Goal: Task Accomplishment & Management: Complete application form

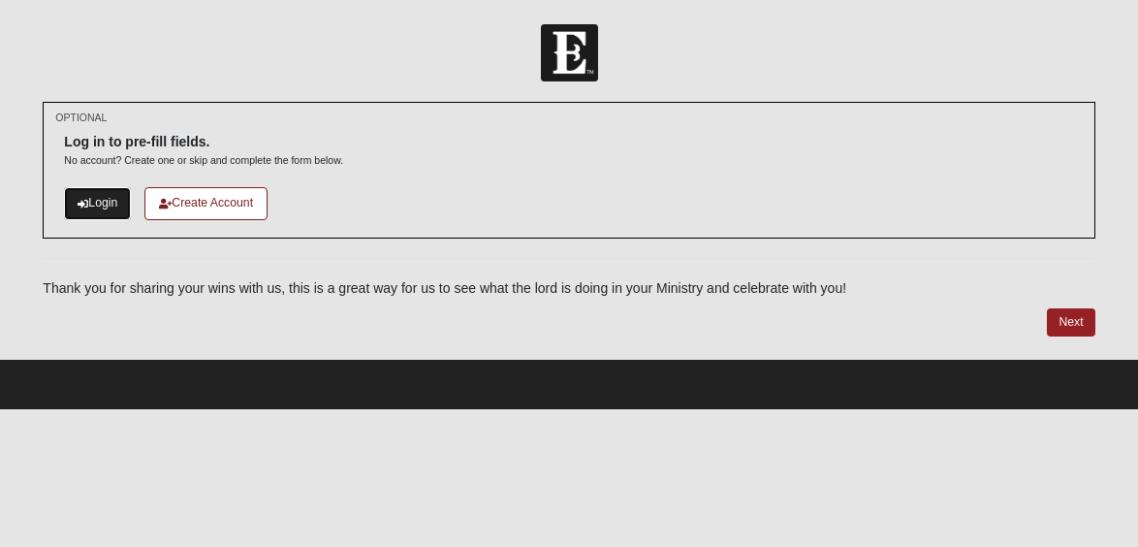
click at [86, 203] on icon at bounding box center [83, 204] width 11 height 11
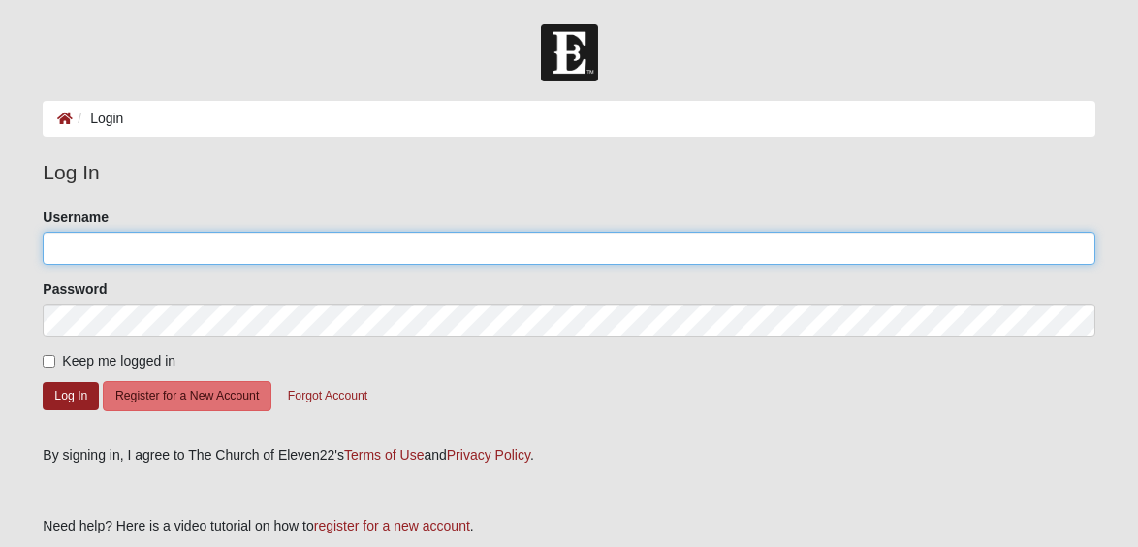
click at [90, 236] on input "Username" at bounding box center [569, 248] width 1052 height 33
type input "MindyC"
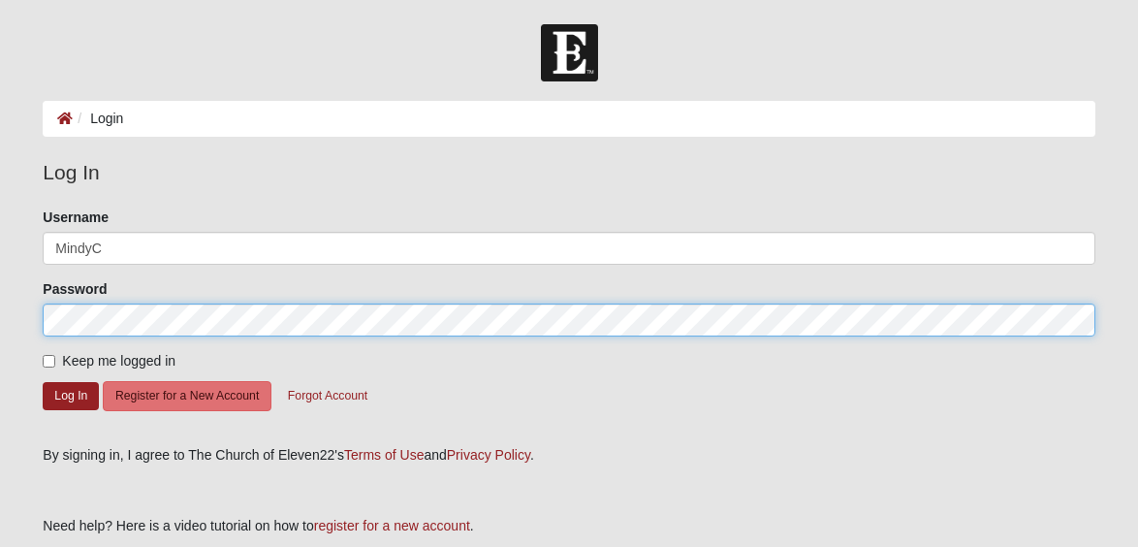
click at [43, 382] on button "Log In" at bounding box center [71, 396] width 56 height 28
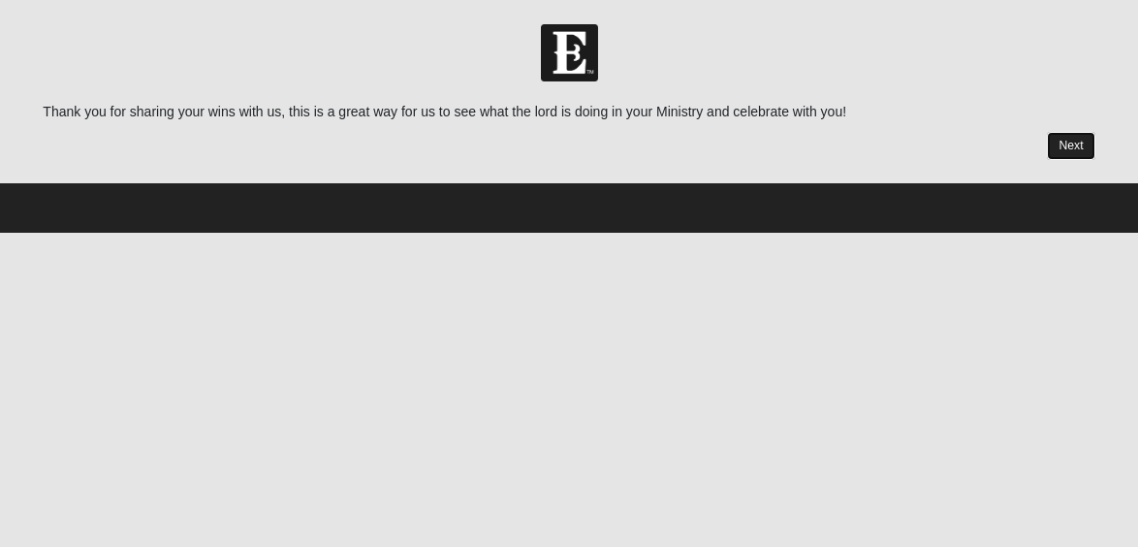
click at [1075, 147] on link "Next" at bounding box center [1070, 146] width 47 height 28
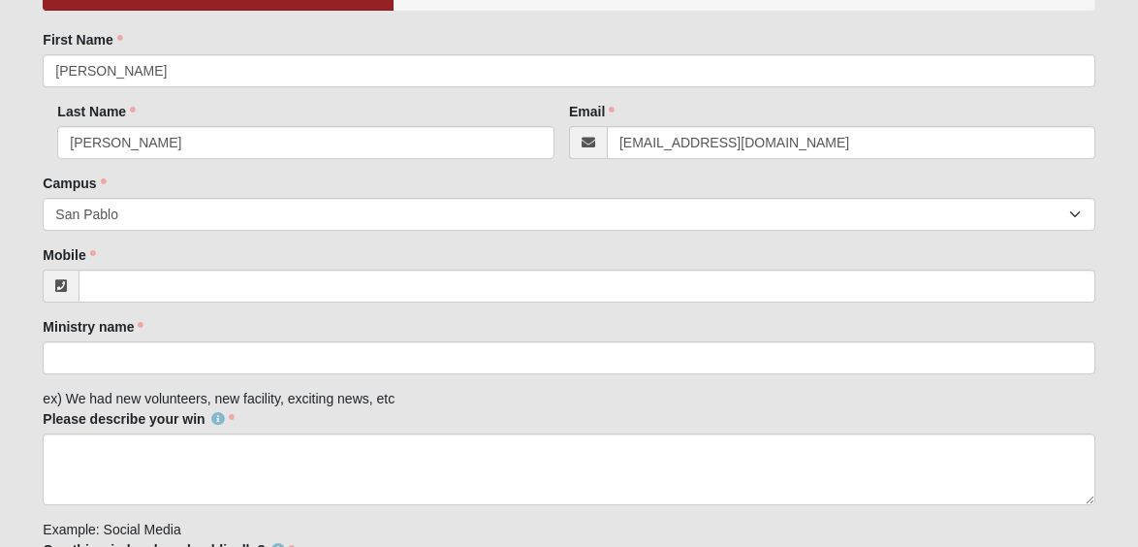
scroll to position [198, 0]
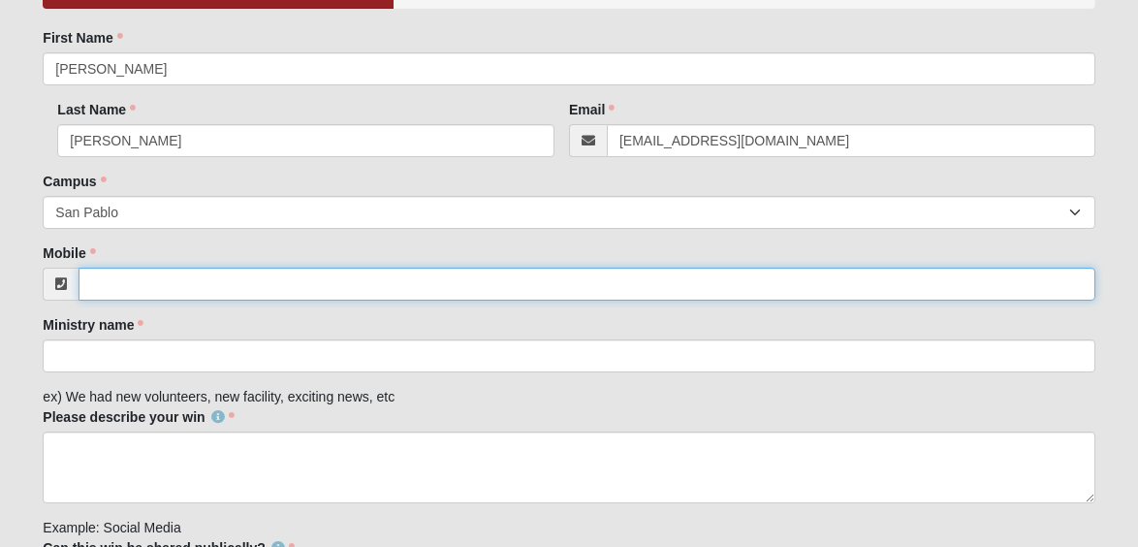
click at [193, 286] on input "Mobile" at bounding box center [587, 284] width 1016 height 33
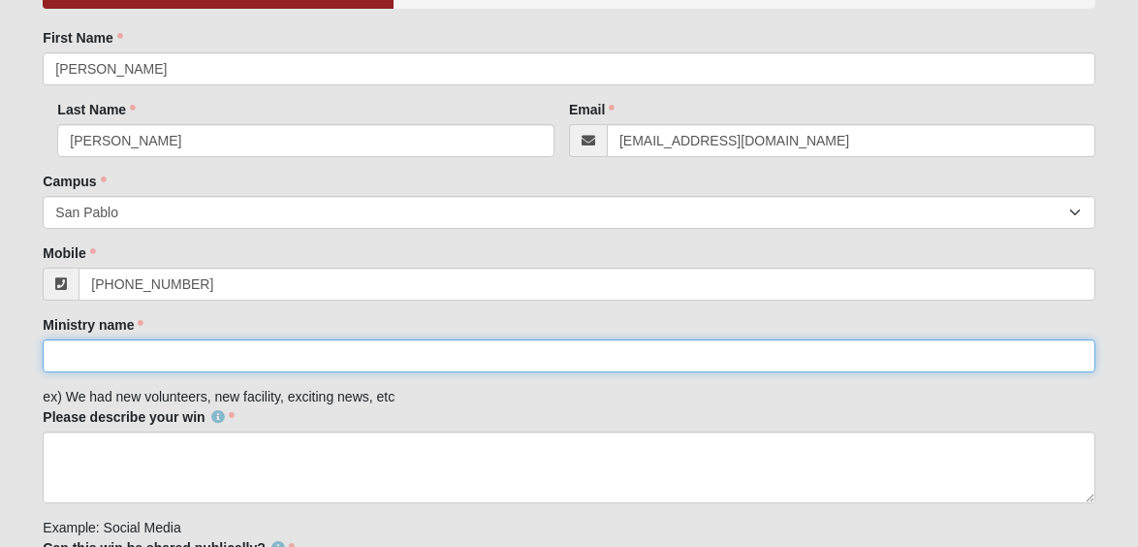
type input "(904) 574-7403"
click at [166, 356] on input "Ministry name" at bounding box center [569, 355] width 1052 height 33
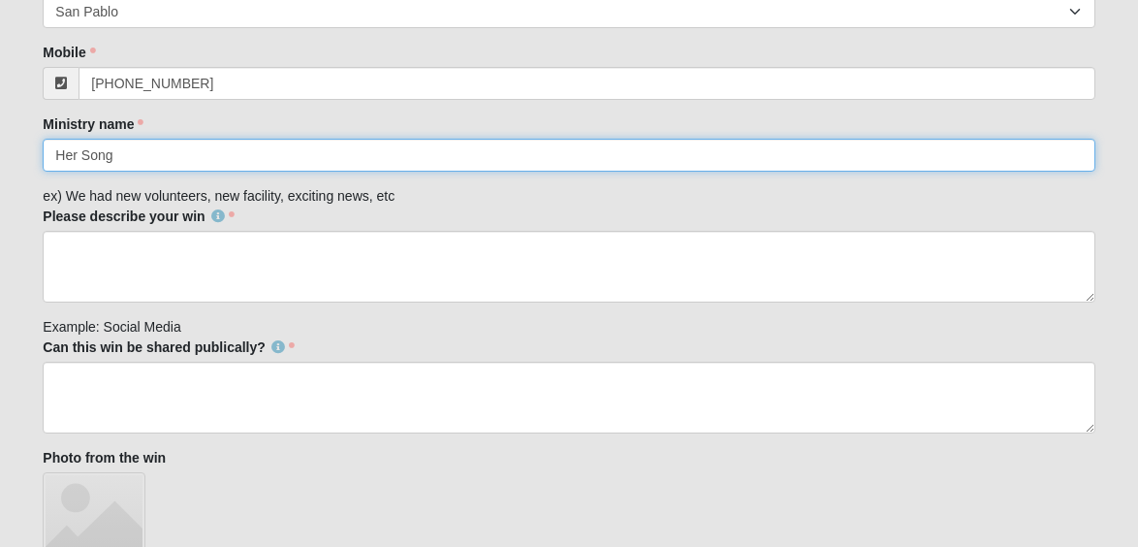
scroll to position [399, 0]
type input "Her Song"
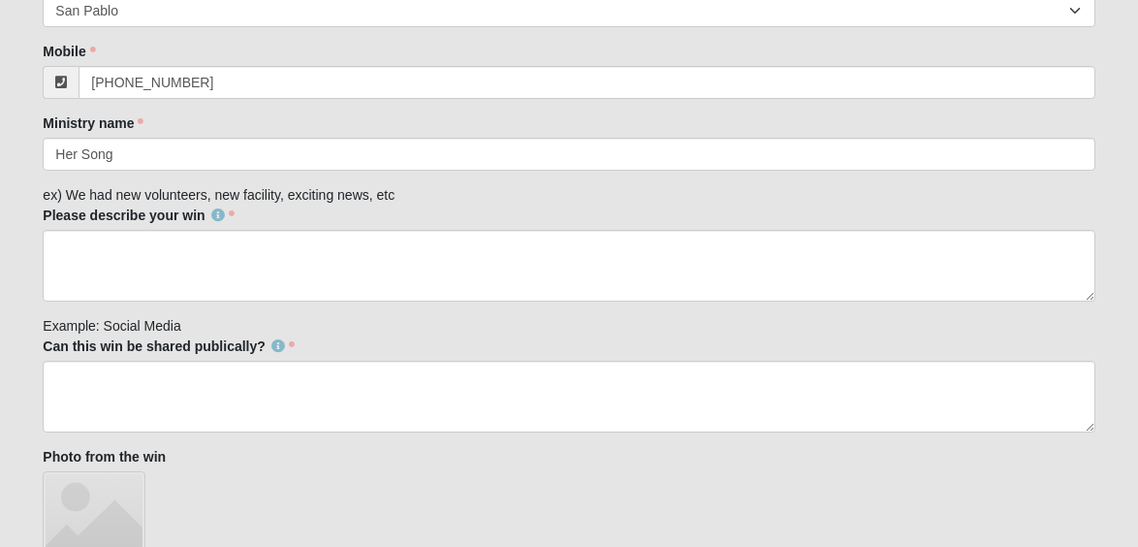
click at [139, 229] on div "Please describe your win Please describe your win is required." at bounding box center [569, 253] width 1052 height 96
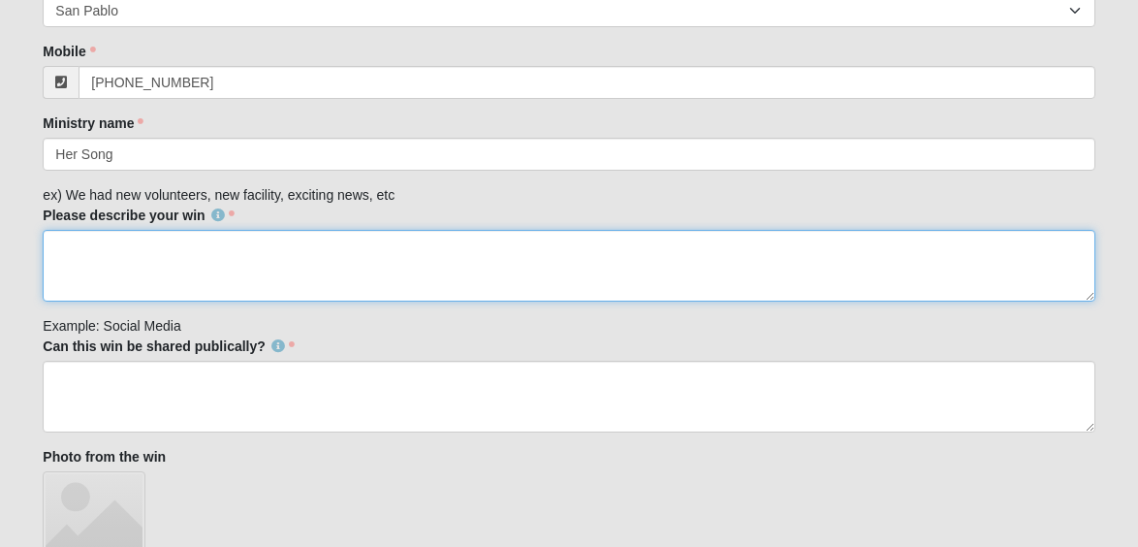
click at [132, 250] on textarea "Please describe your win" at bounding box center [569, 266] width 1052 height 72
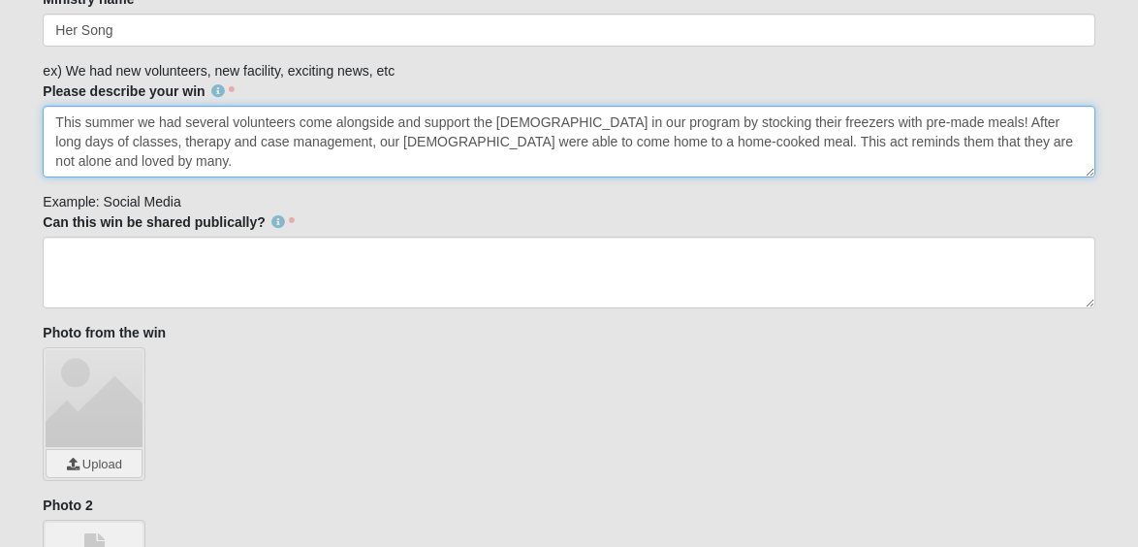
scroll to position [562, 0]
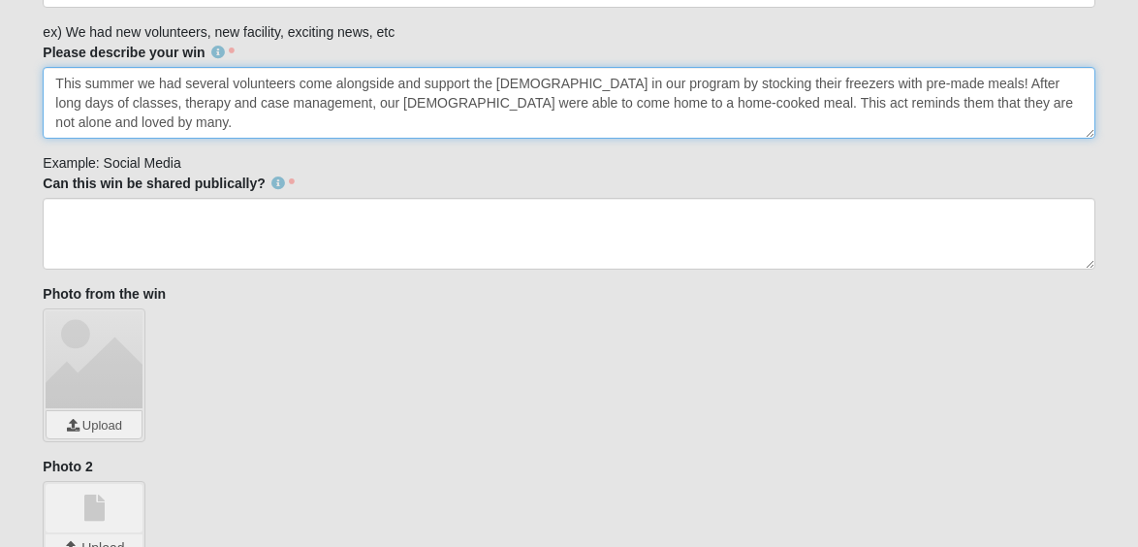
type textarea "This summer we had several volunteers come alongside and support the ladies in …"
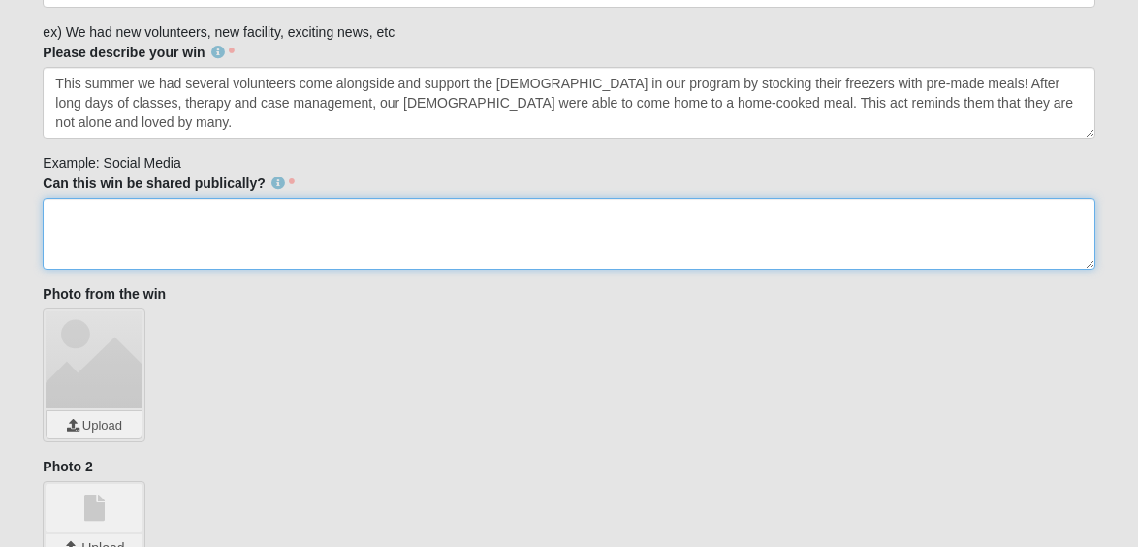
click at [290, 227] on textarea "Can this win be shared publically?" at bounding box center [569, 234] width 1052 height 72
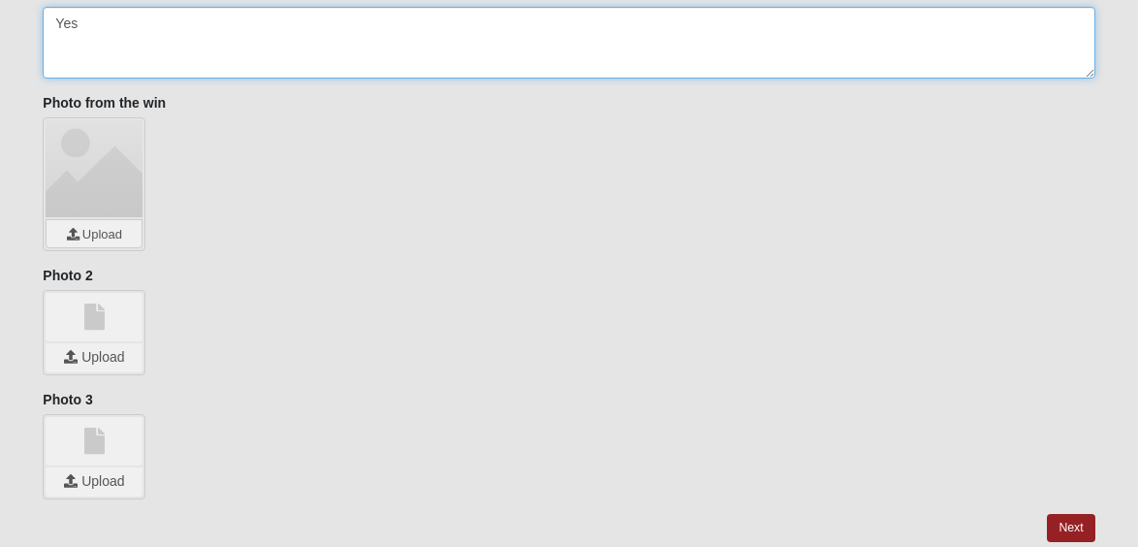
scroll to position [821, 0]
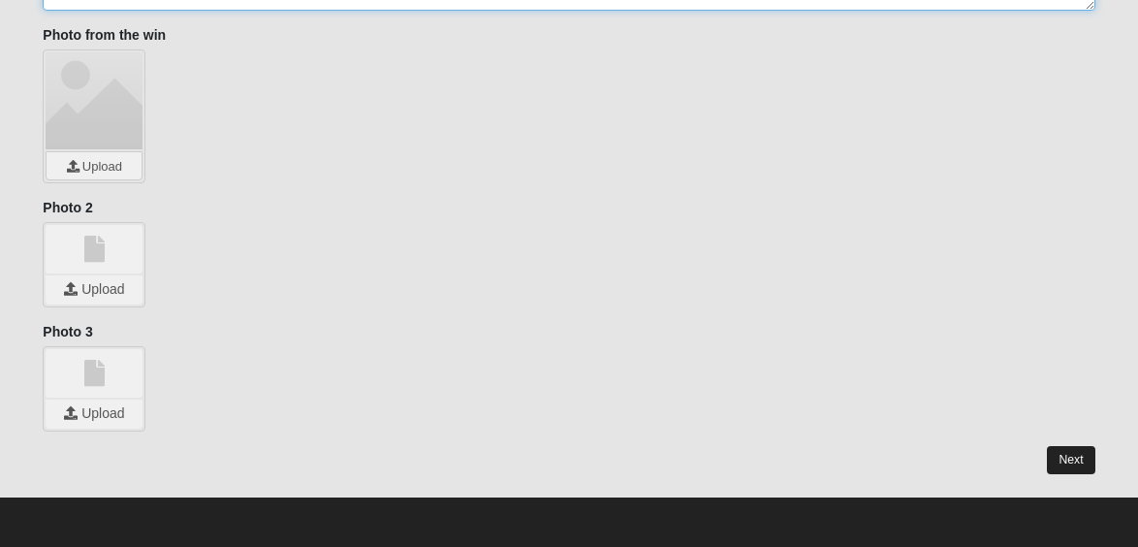
type textarea "Yes"
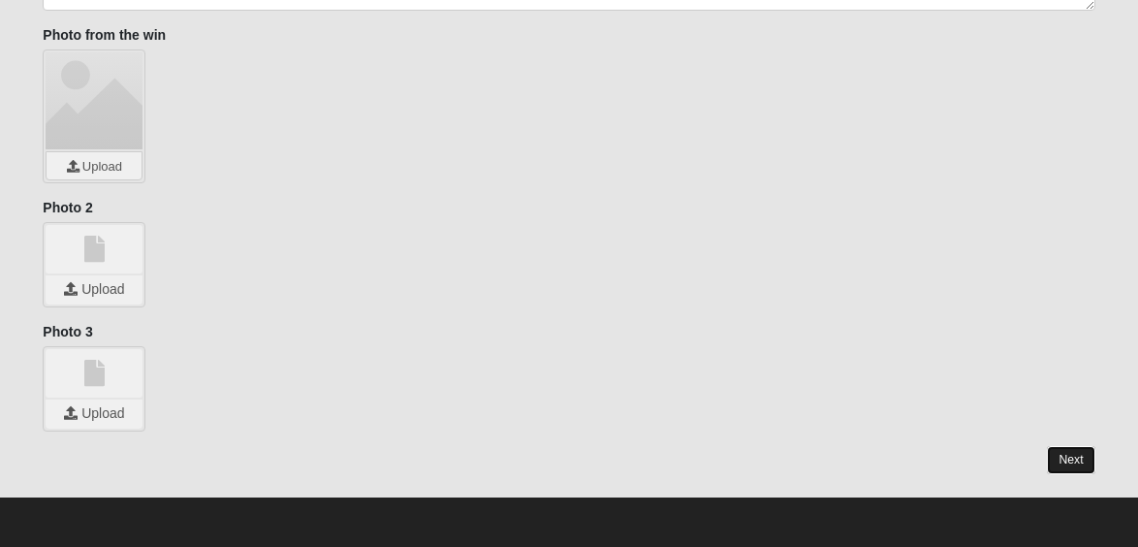
click at [1083, 470] on link "Next" at bounding box center [1070, 460] width 47 height 28
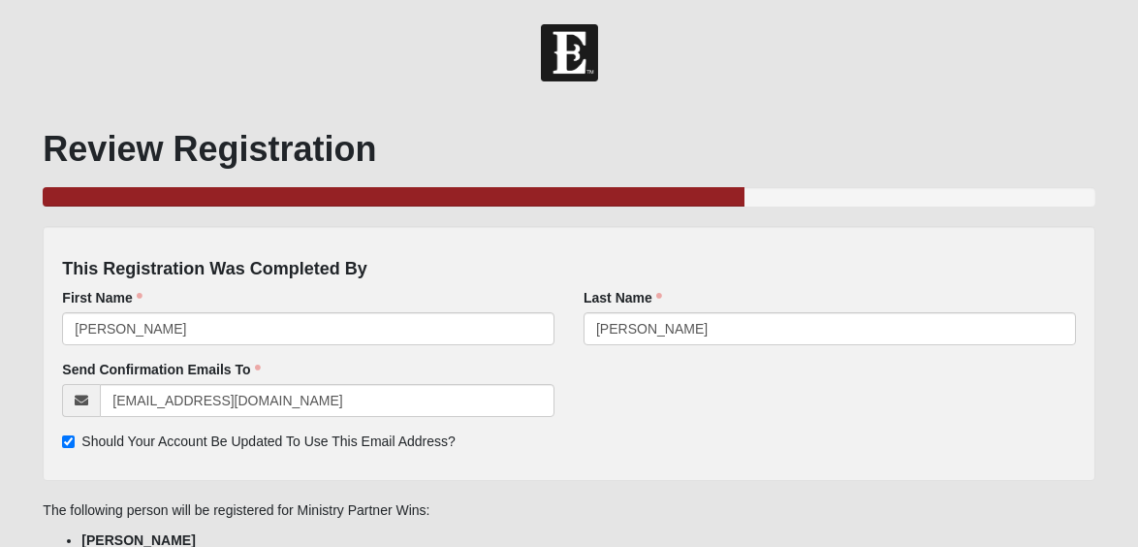
scroll to position [150, 0]
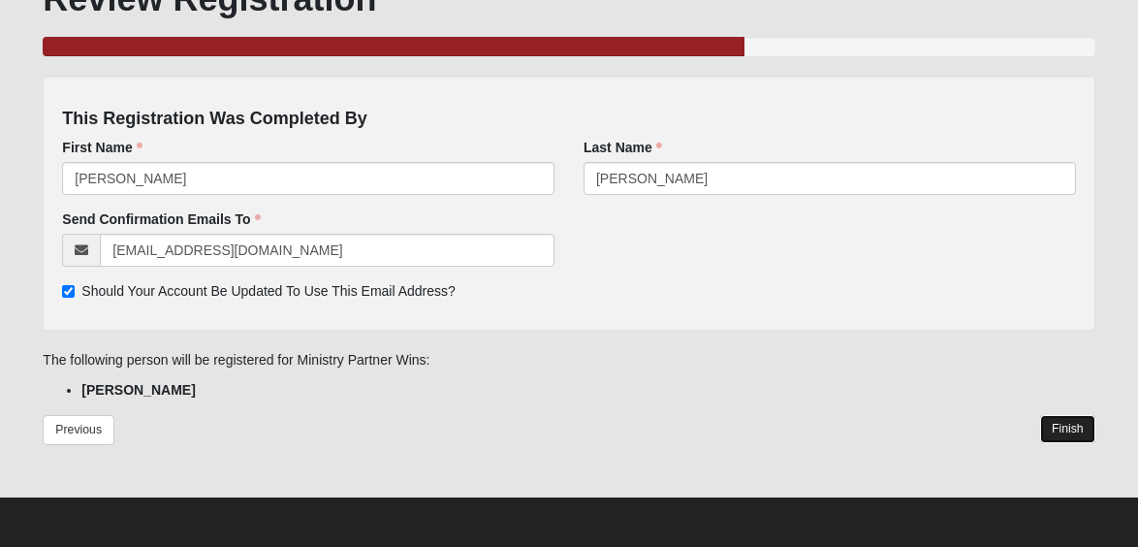
click at [1068, 432] on link "Finish" at bounding box center [1067, 429] width 55 height 28
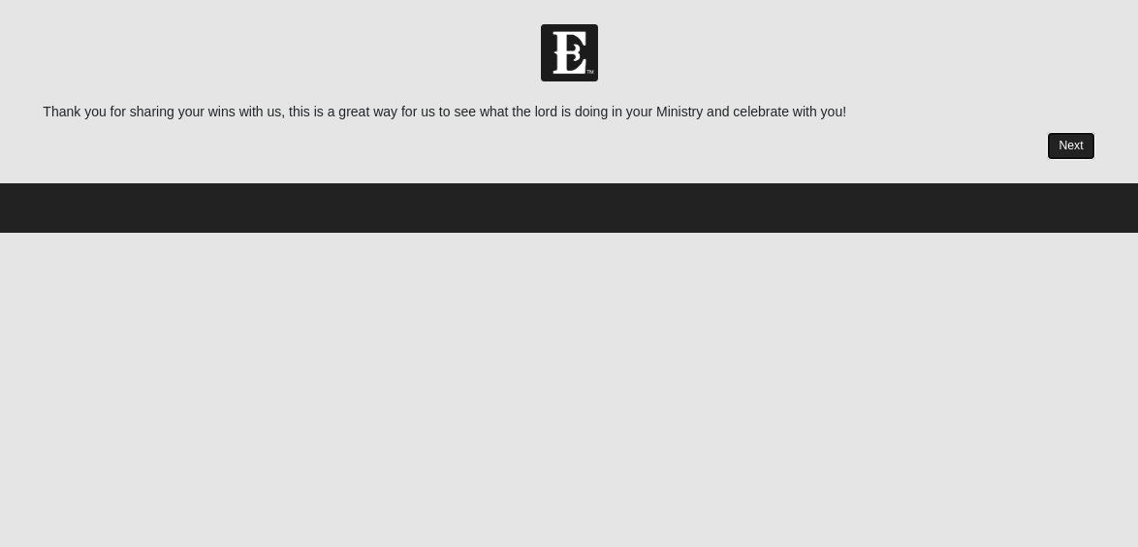
click at [1072, 149] on link "Next" at bounding box center [1070, 146] width 47 height 28
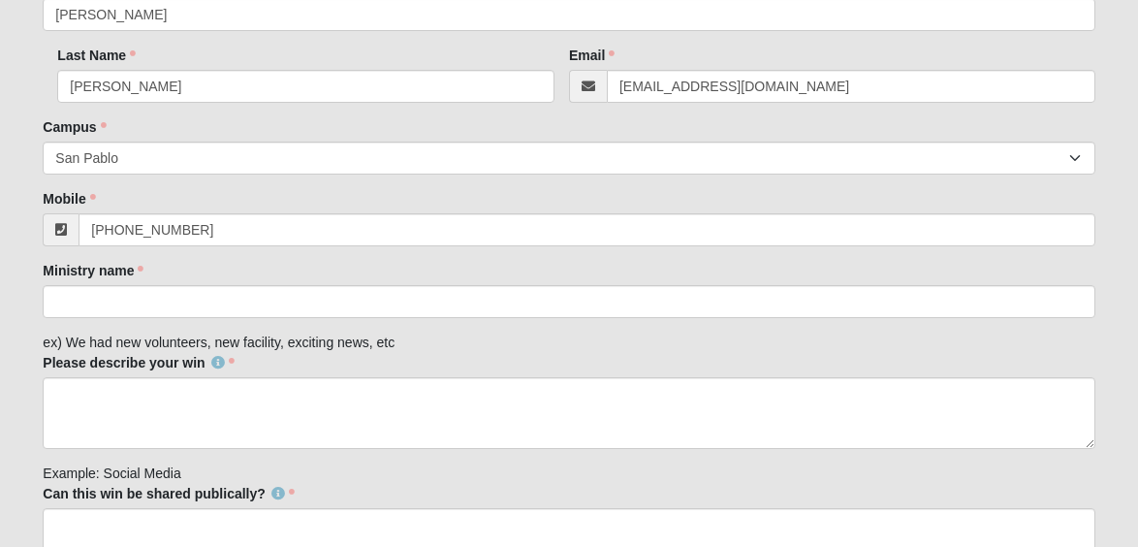
scroll to position [255, 0]
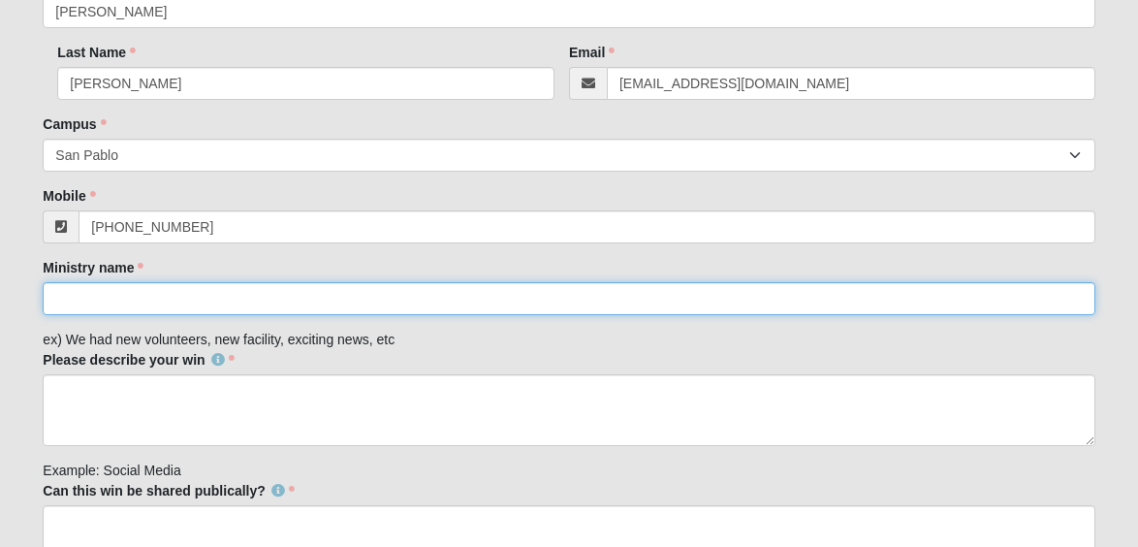
click at [222, 299] on input "Ministry name" at bounding box center [569, 298] width 1052 height 33
type input "Her Song"
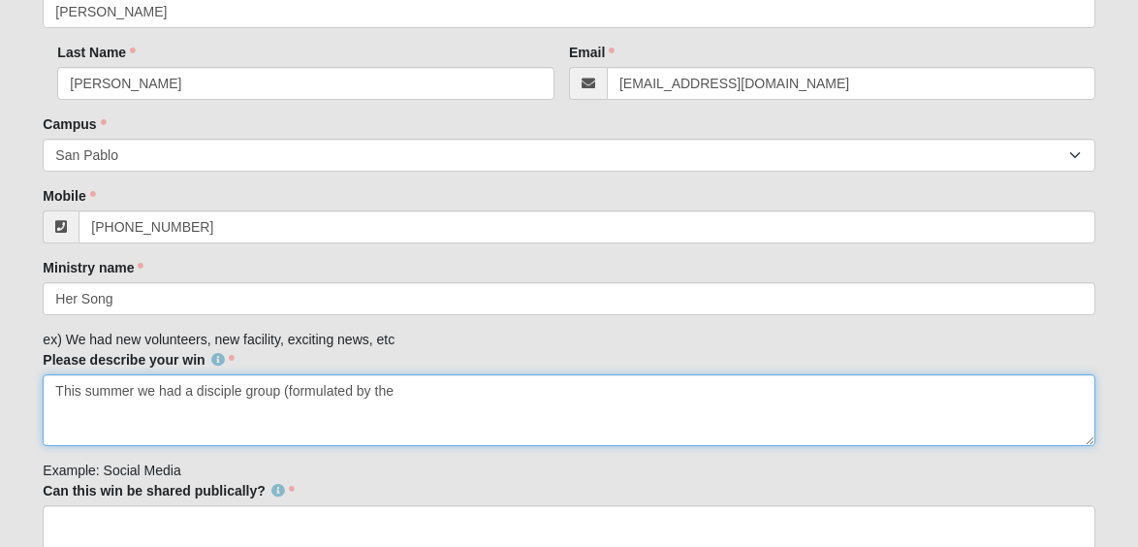
click at [422, 398] on textarea "This summer we had a disciple group (formulated by the" at bounding box center [569, 410] width 1052 height 72
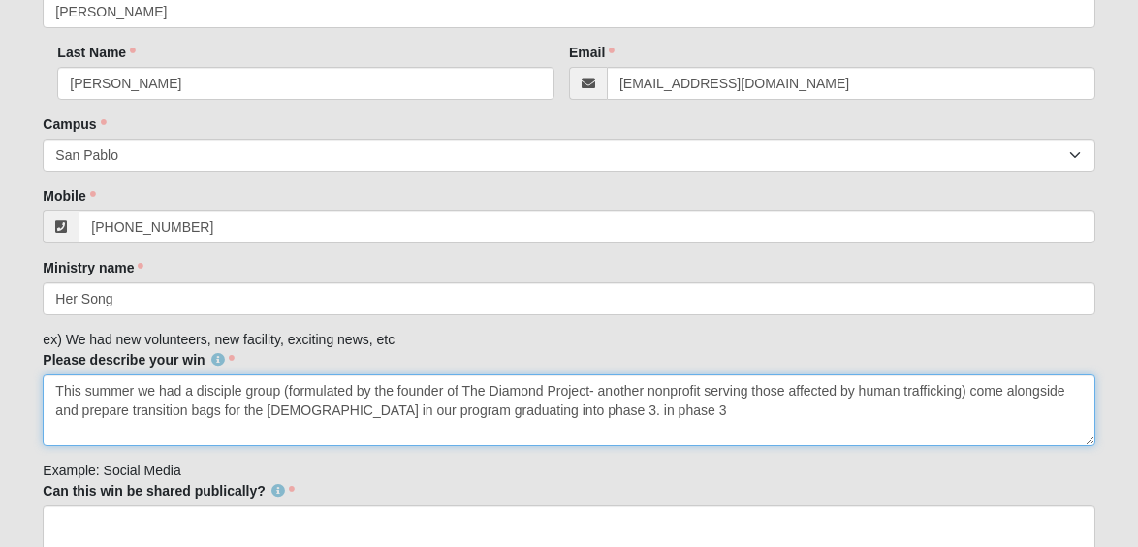
click at [552, 409] on textarea "This summer we had a disciple group (formulated by the founder of The Diamond P…" at bounding box center [569, 410] width 1052 height 72
click at [627, 408] on textarea "This summer we had a disciple group (formulated by the founder of The Diamond P…" at bounding box center [569, 410] width 1052 height 72
click at [540, 409] on textarea "This summer we had a disciple group (formulated by the founder of The Diamond P…" at bounding box center [569, 410] width 1052 height 72
click at [727, 409] on textarea "This summer we had a disciple group (formulated by the founder of The Diamond P…" at bounding box center [569, 410] width 1052 height 72
drag, startPoint x: 892, startPoint y: 413, endPoint x: 713, endPoint y: 416, distance: 178.4
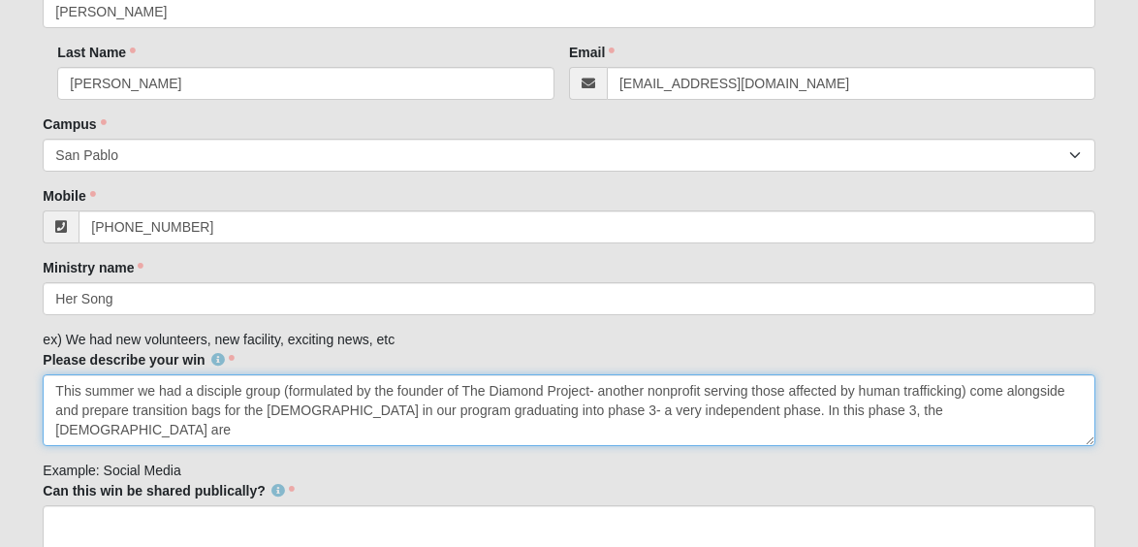
click at [712, 416] on textarea "This summer we had a disciple group (formulated by the founder of The Diamond P…" at bounding box center [569, 410] width 1052 height 72
click at [891, 414] on textarea "This summer we had a disciple group (formulated by the founder of The Diamond P…" at bounding box center [569, 410] width 1052 height 72
click at [948, 410] on textarea "This summer we had a disciple group (formulated by the founder of The Diamond P…" at bounding box center [569, 410] width 1052 height 72
click at [72, 428] on textarea "This summer we had a disciple group (formulated by the founder of The Diamond P…" at bounding box center [569, 410] width 1052 height 72
click at [165, 429] on textarea "This summer we had a disciple group (formulated by the founder of The Diamond P…" at bounding box center [569, 410] width 1052 height 72
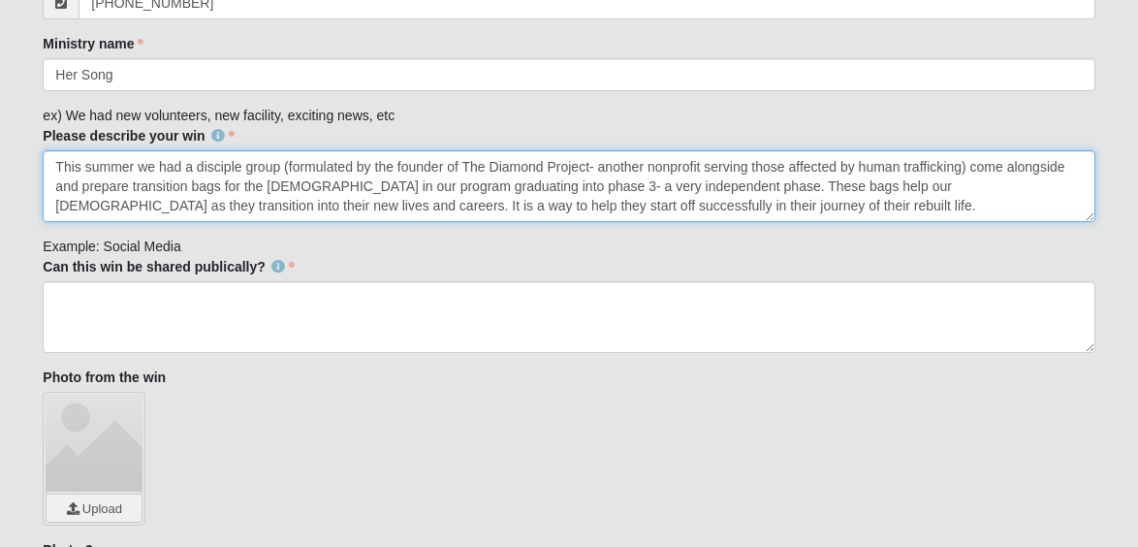
scroll to position [488, 0]
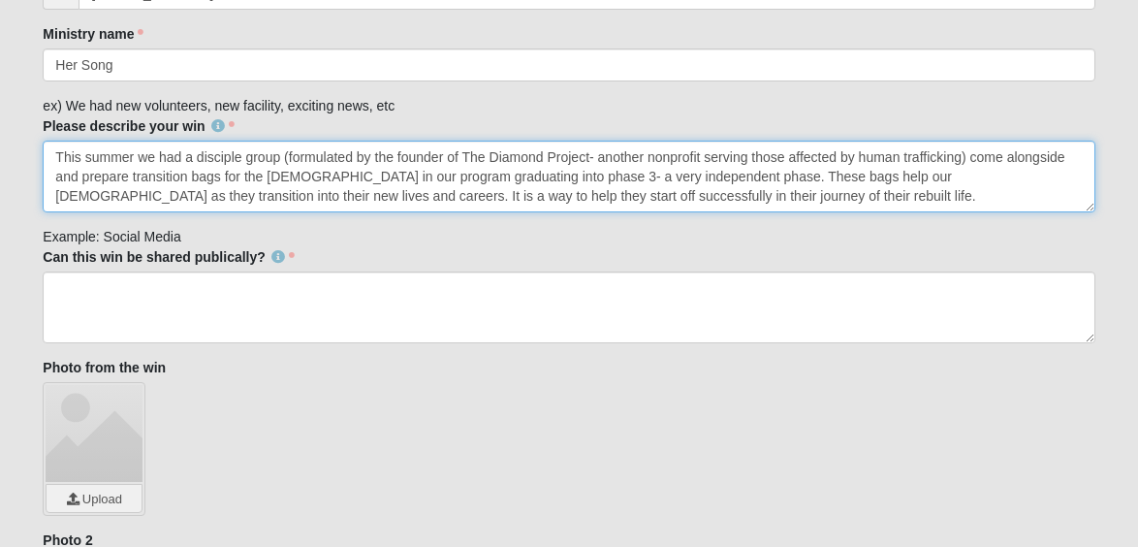
type textarea "This summer we had a disciple group (formulated by the founder of The Diamond P…"
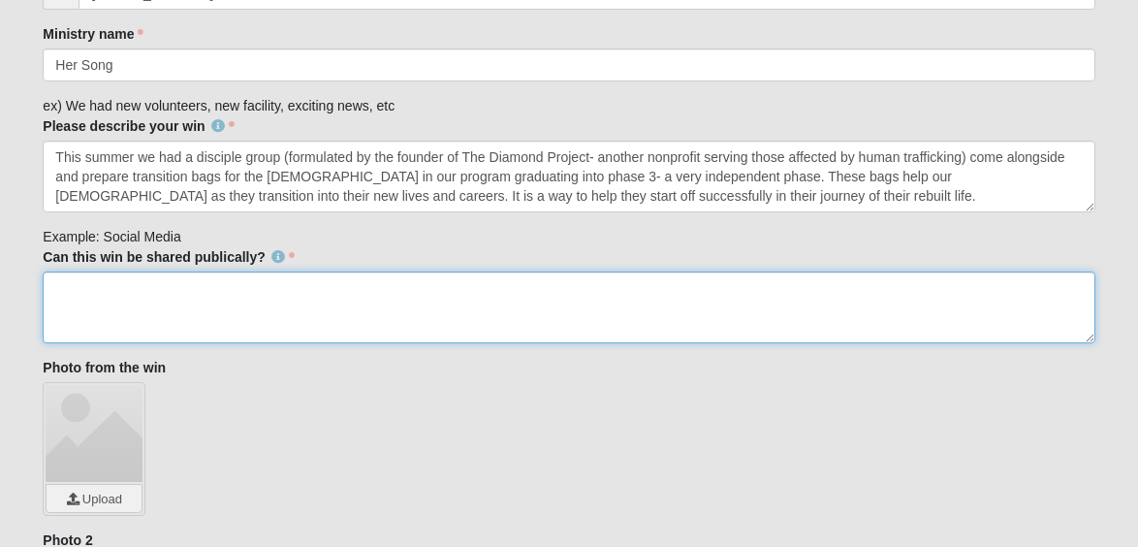
click at [127, 310] on textarea "Can this win be shared publically?" at bounding box center [569, 307] width 1052 height 72
type textarea "Yes"
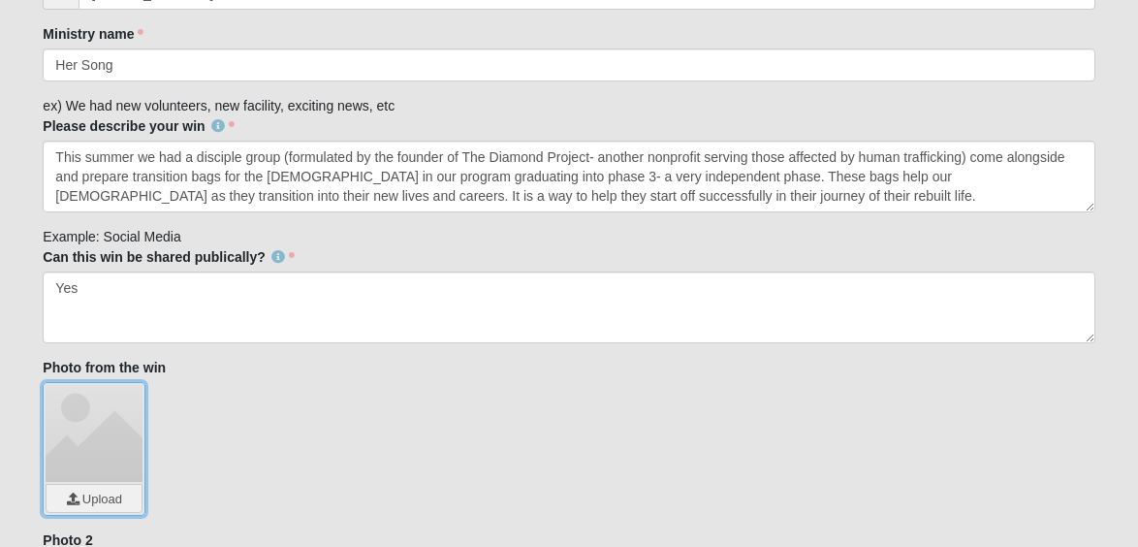
click at [94, 508] on input "file" at bounding box center [94, 498] width 95 height 27
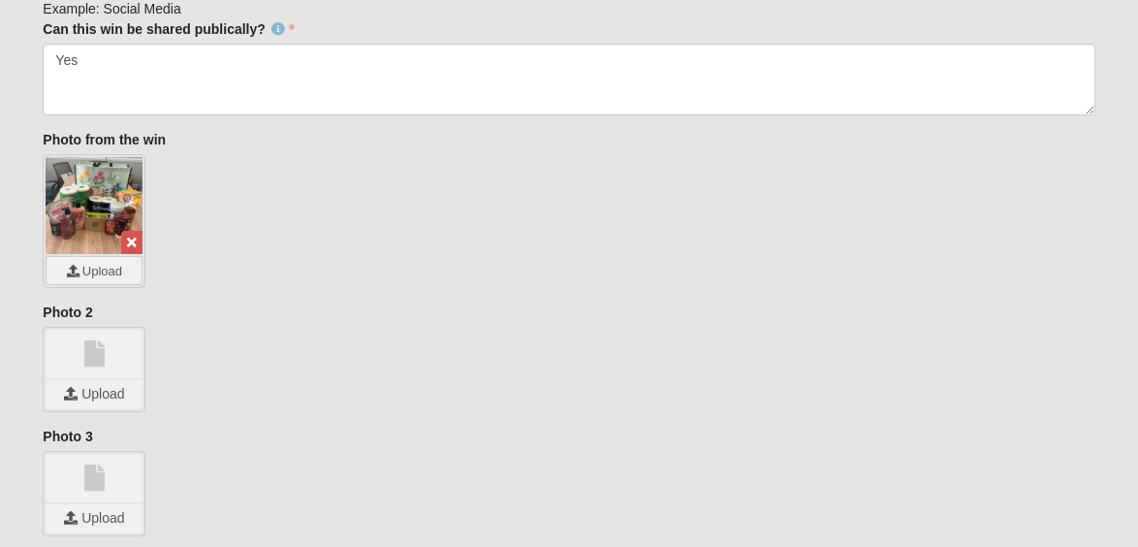
scroll to position [746, 0]
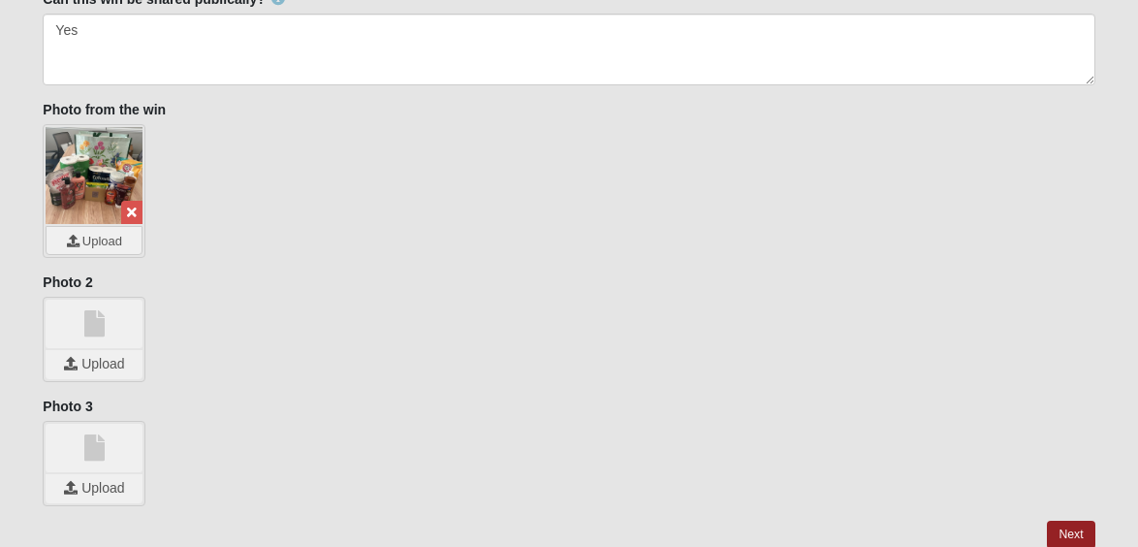
click at [104, 317] on link at bounding box center [94, 323] width 97 height 48
click at [99, 362] on input "file" at bounding box center [94, 364] width 97 height 29
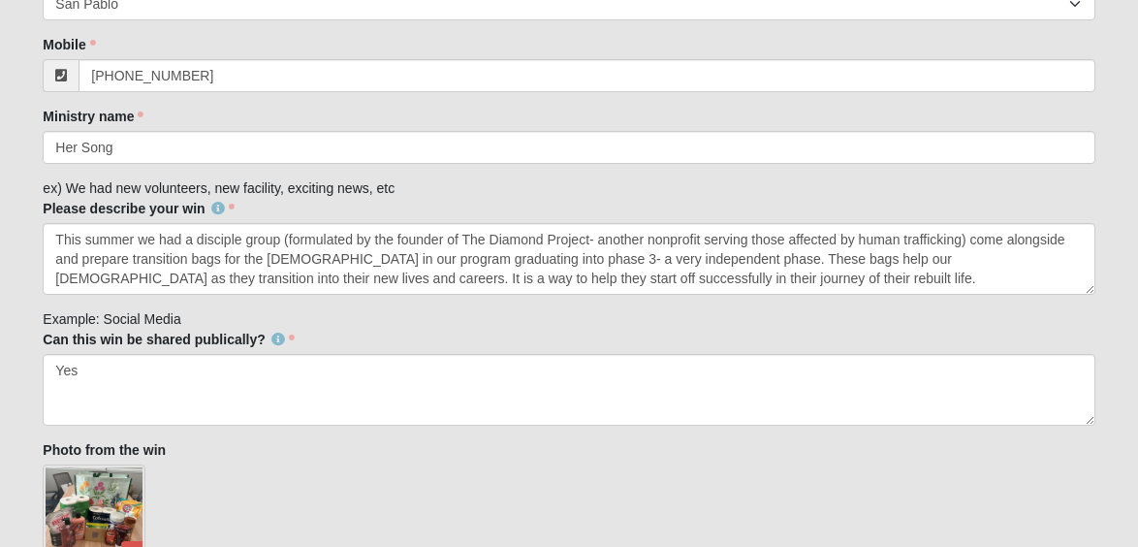
scroll to position [402, 0]
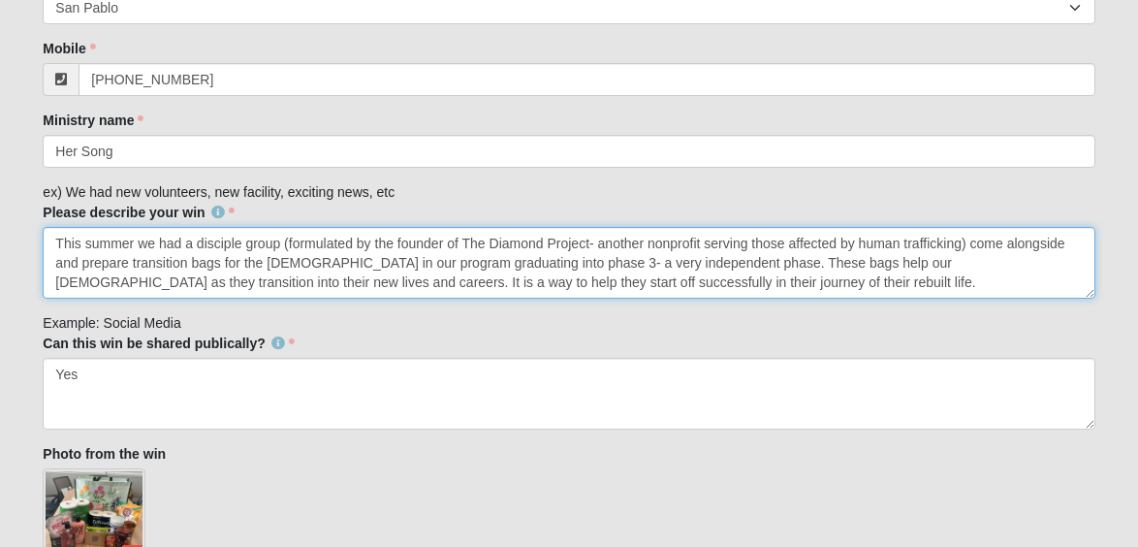
click at [131, 258] on textarea "This summer we had a disciple group (formulated by the founder of The Diamond P…" at bounding box center [569, 263] width 1052 height 72
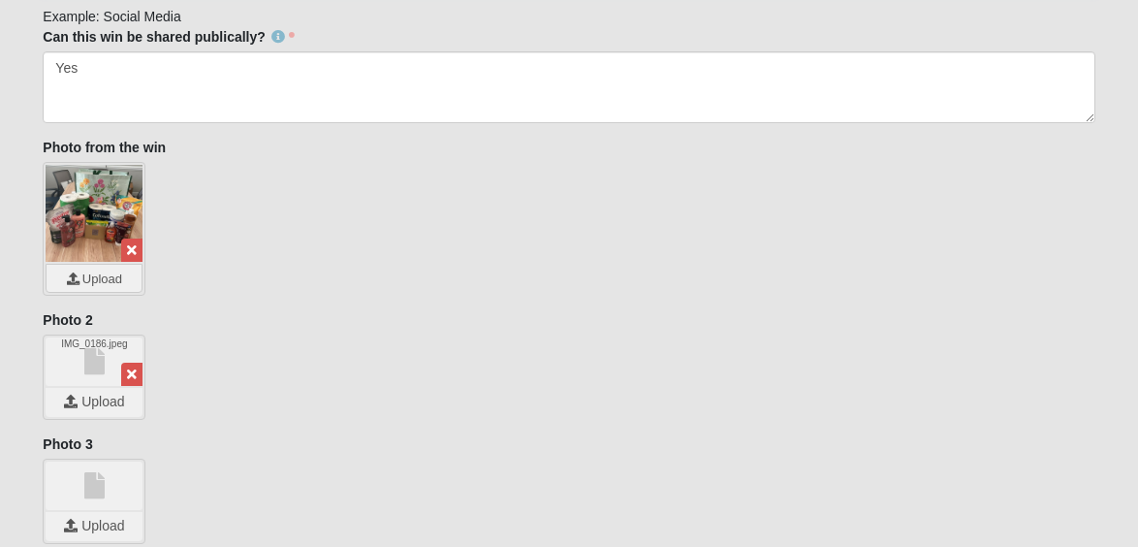
scroll to position [739, 0]
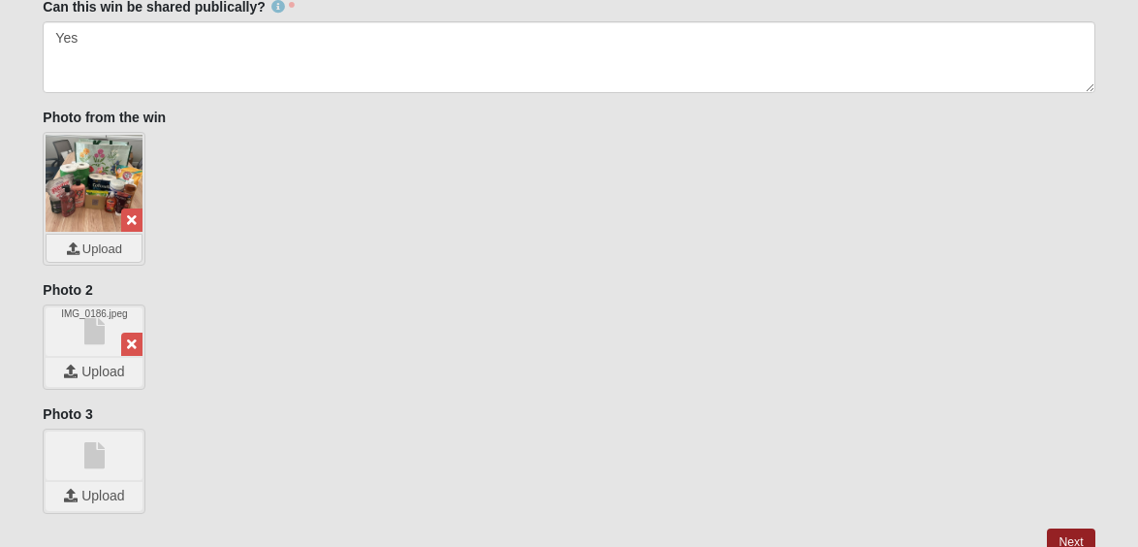
type textarea "This summer we had a disciple group (formulated by the founder of The Diamond P…"
click at [133, 342] on icon at bounding box center [132, 344] width 10 height 14
click at [104, 376] on input "file" at bounding box center [94, 372] width 97 height 29
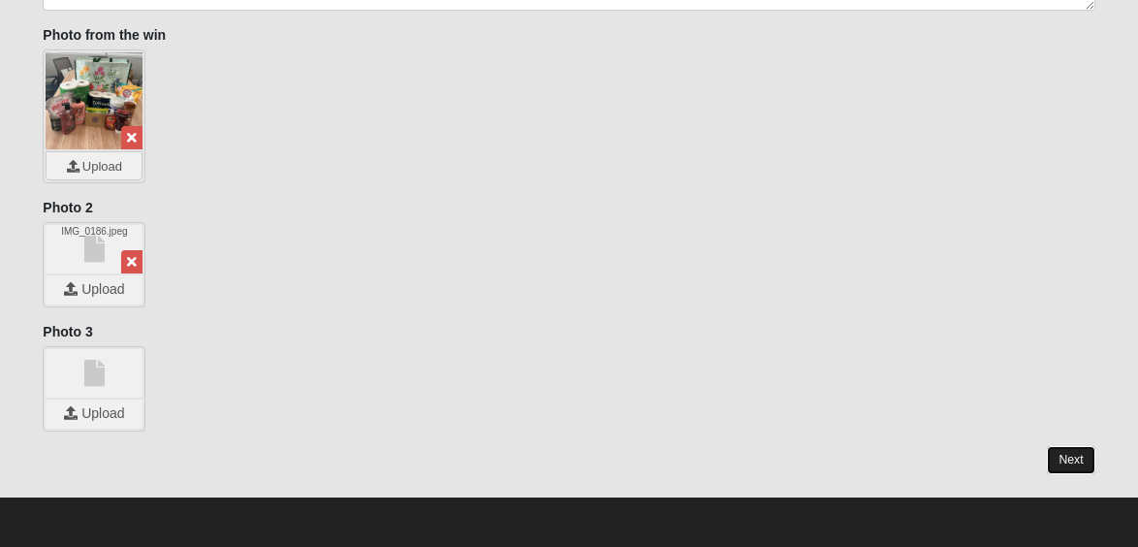
click at [1068, 461] on link "Next" at bounding box center [1070, 460] width 47 height 28
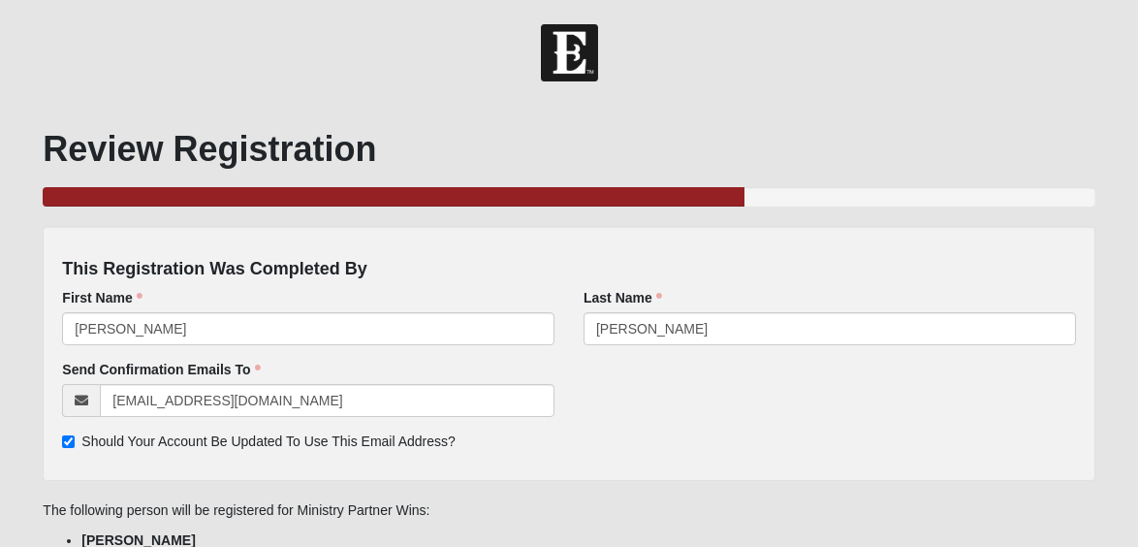
scroll to position [150, 0]
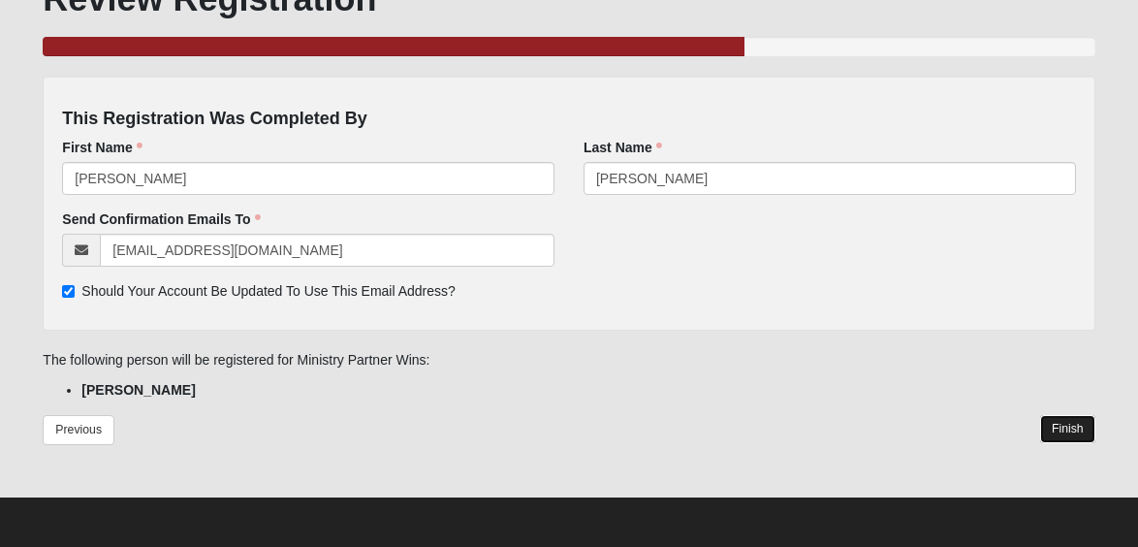
click at [1076, 429] on link "Finish" at bounding box center [1067, 429] width 55 height 28
